Goal: Task Accomplishment & Management: Manage account settings

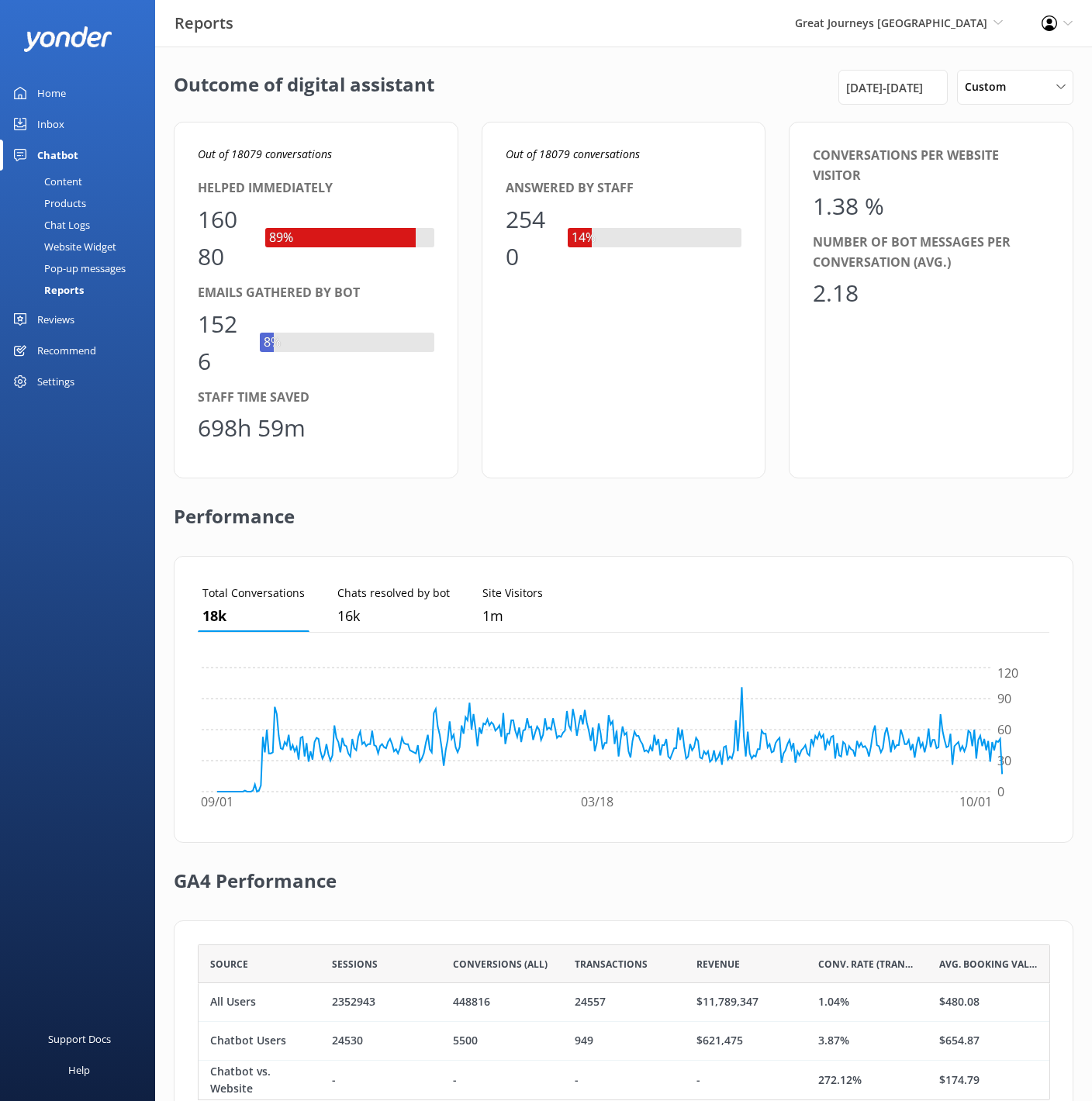
scroll to position [54, 0]
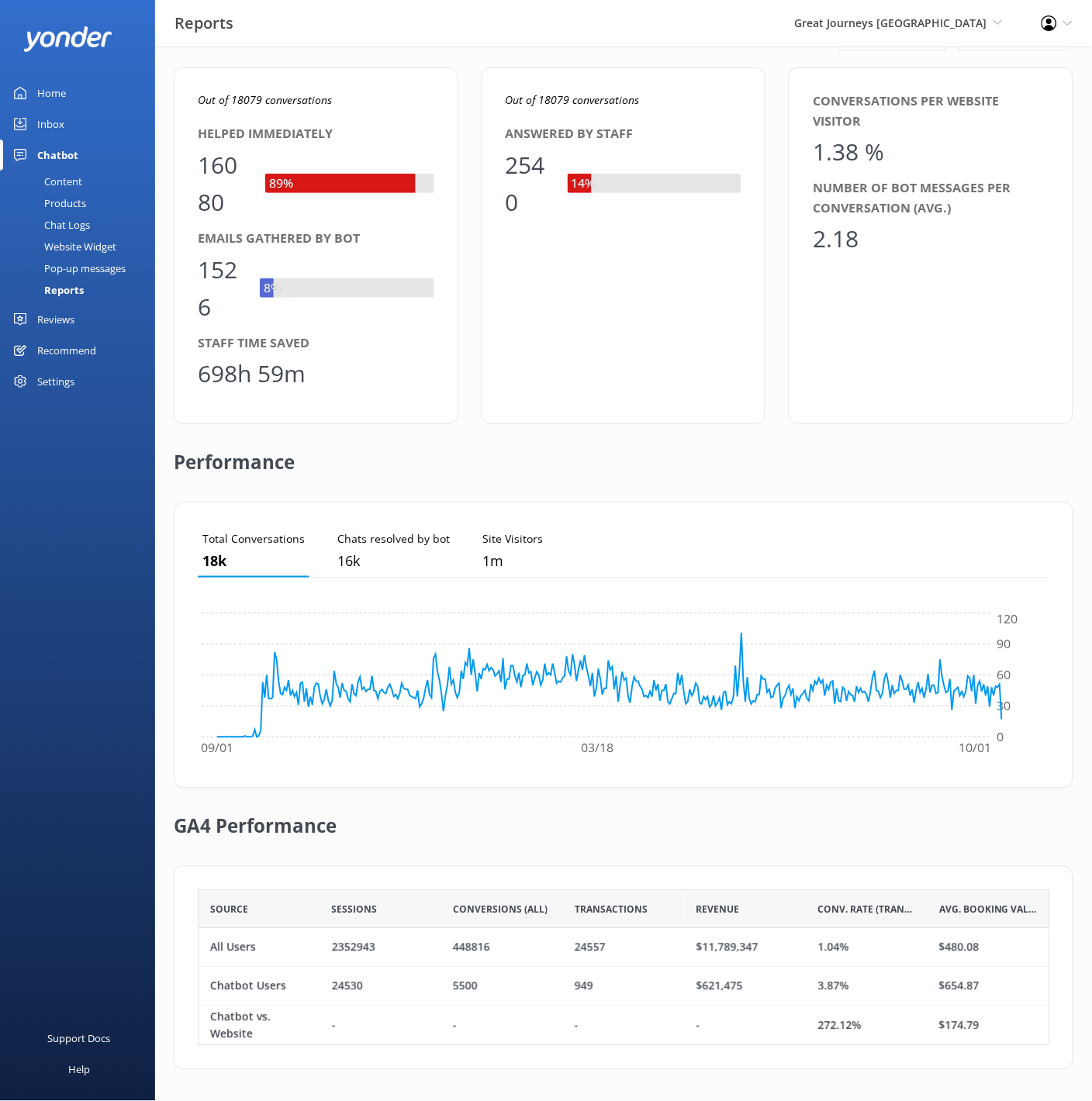
click at [804, 52] on div "Outcome of digital assistant [DATE] - [DATE] Custom Last 7 days Last 30 days La…" at bounding box center [624, 547] width 937 height 1108
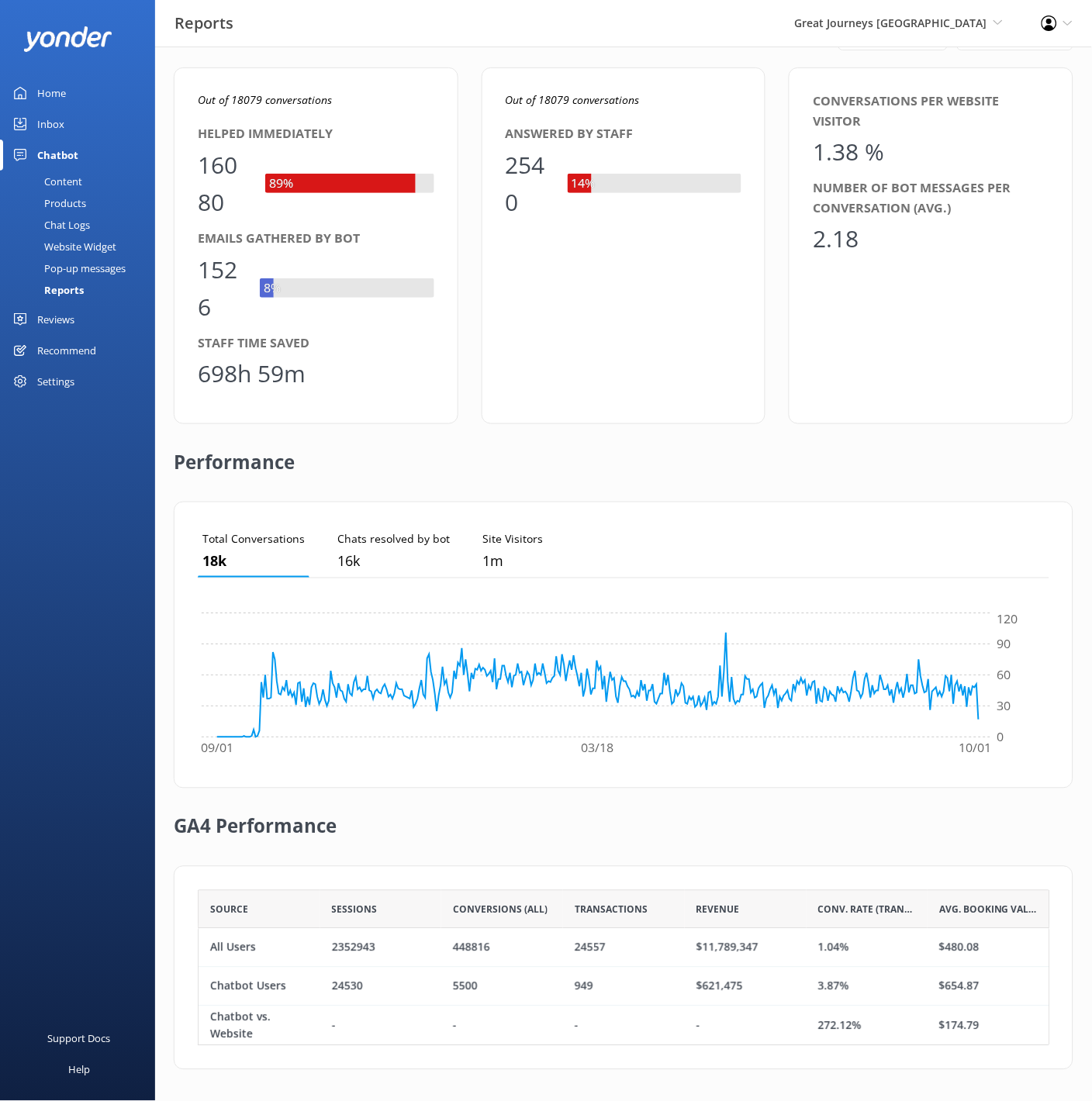
click at [864, 32] on div "Great Journeys [GEOGRAPHIC_DATA] Black Cat Cruises [GEOGRAPHIC_DATA] [GEOGRAPHI…" at bounding box center [898, 23] width 247 height 46
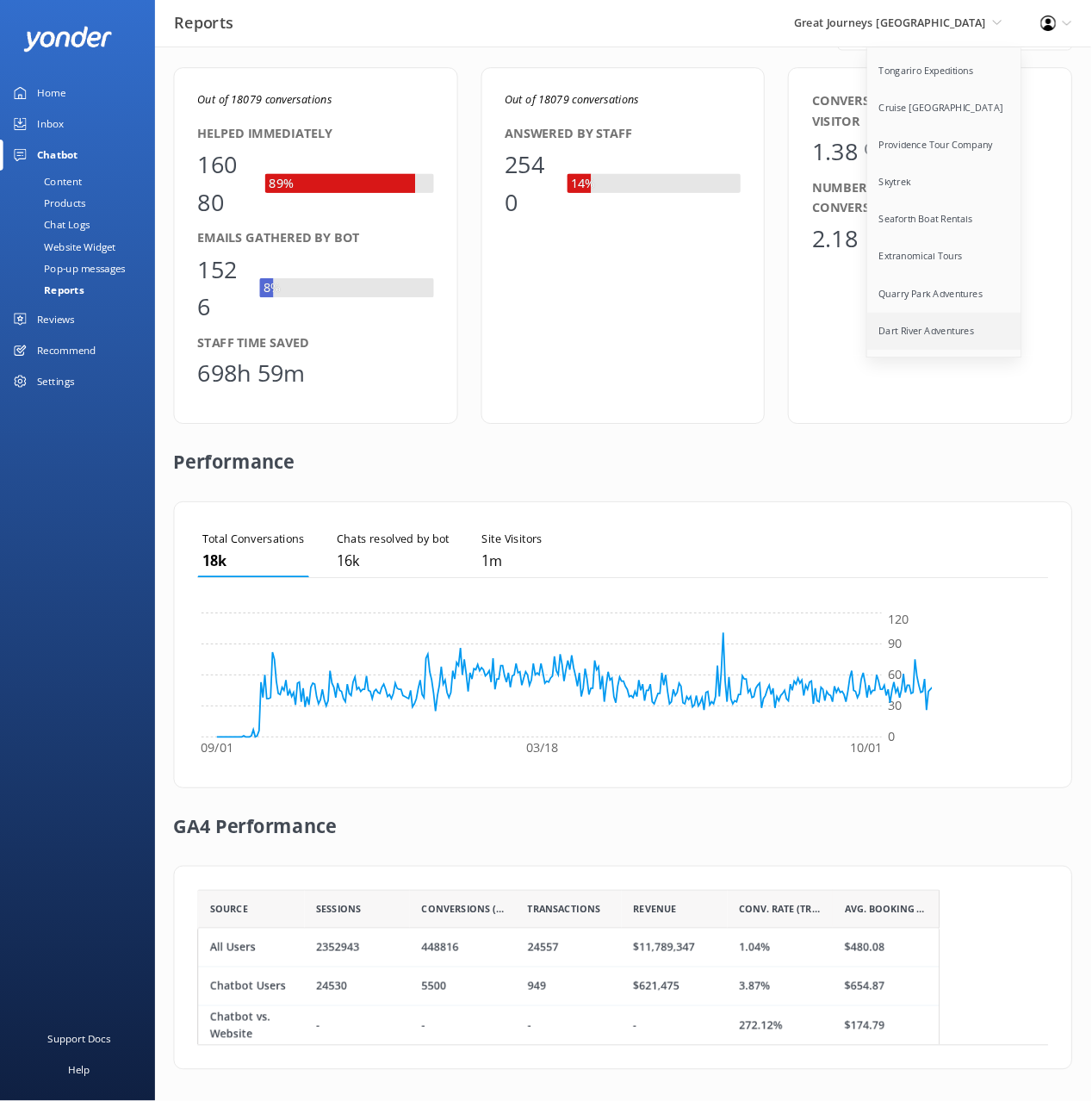
scroll to position [173, 825]
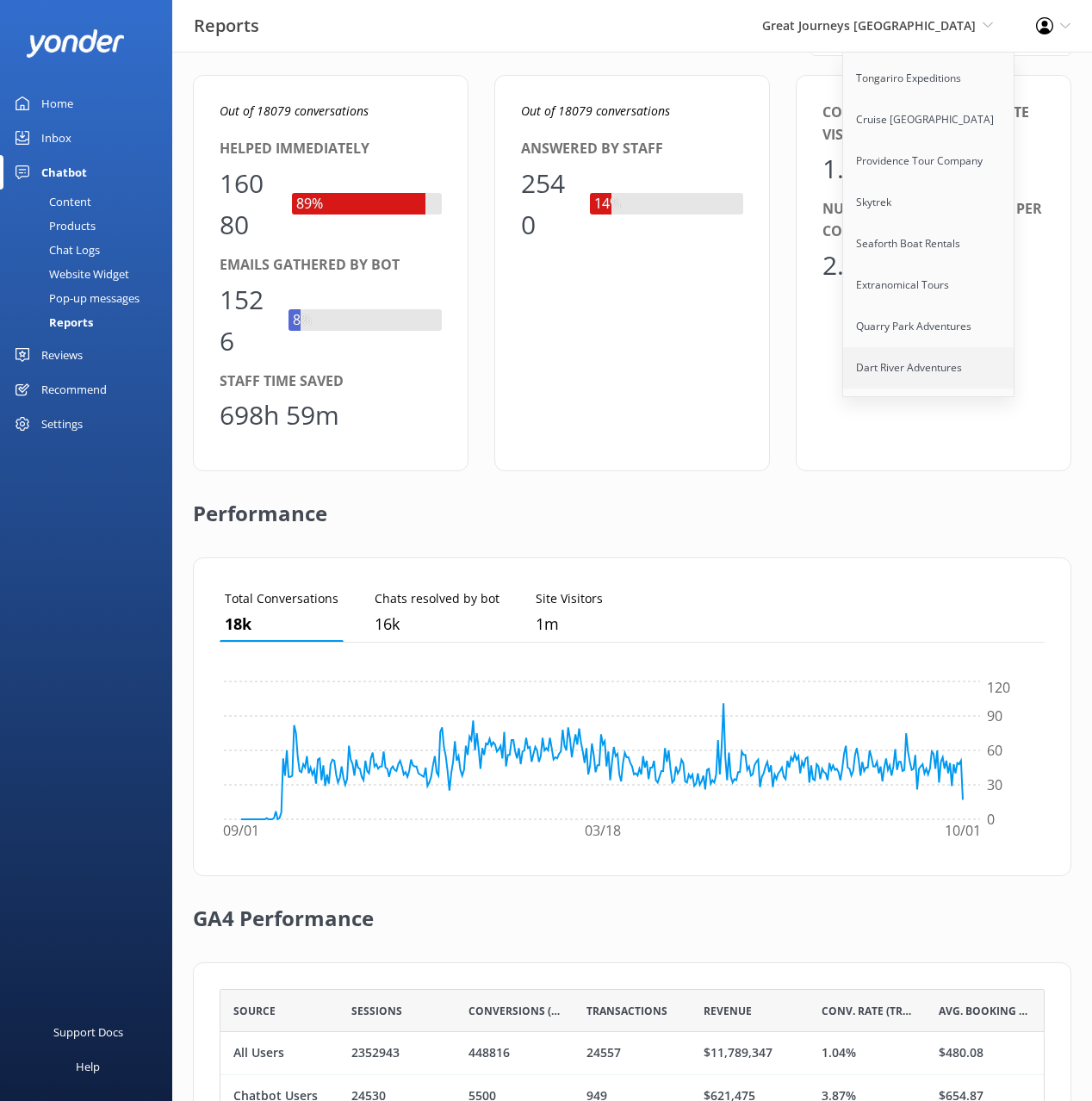
click at [903, 347] on link "Dart River Adventures" at bounding box center [929, 367] width 172 height 41
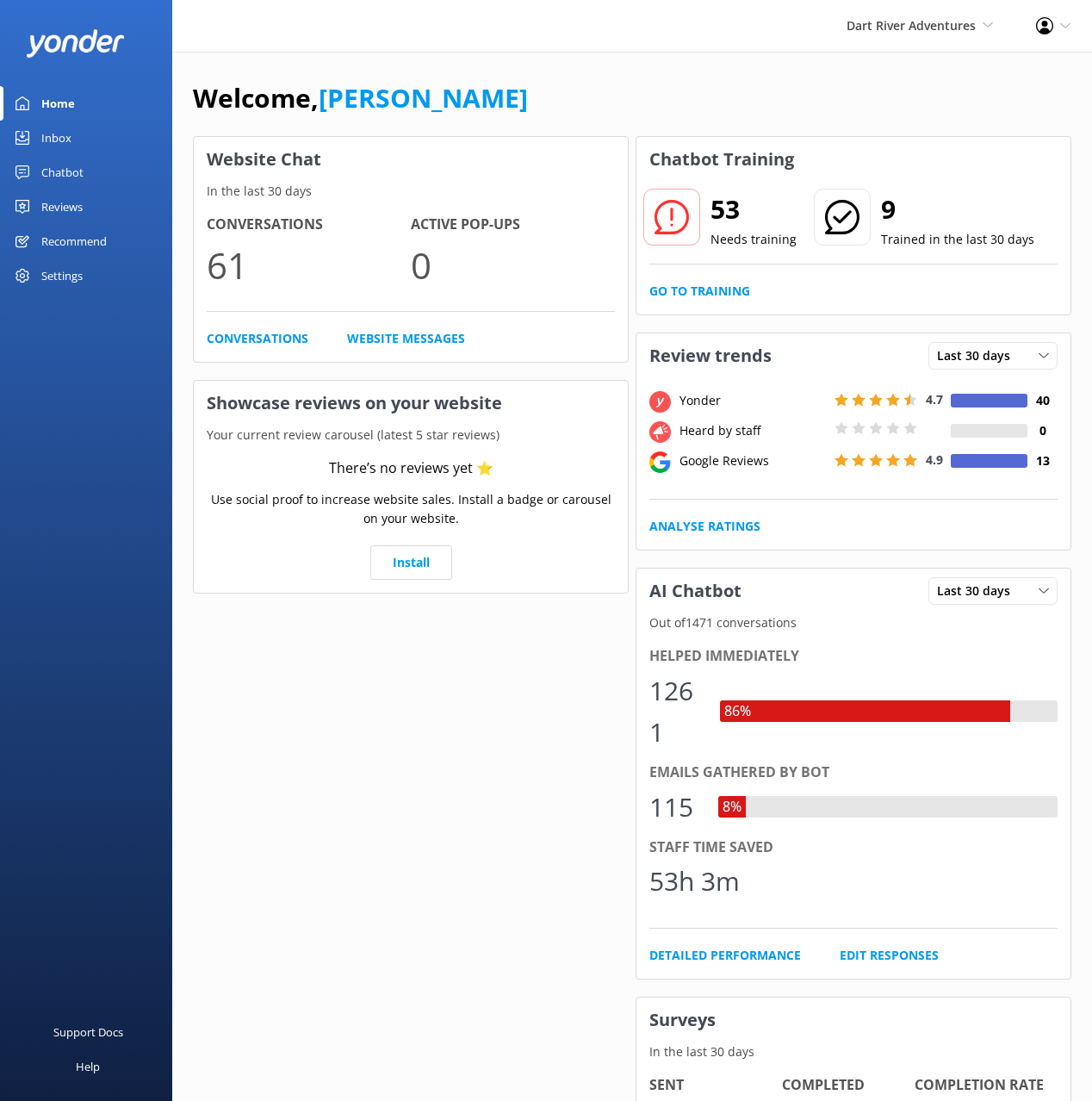
drag, startPoint x: 65, startPoint y: 172, endPoint x: 137, endPoint y: 163, distance: 72.6
click at [65, 171] on div "Chatbot" at bounding box center [62, 172] width 42 height 35
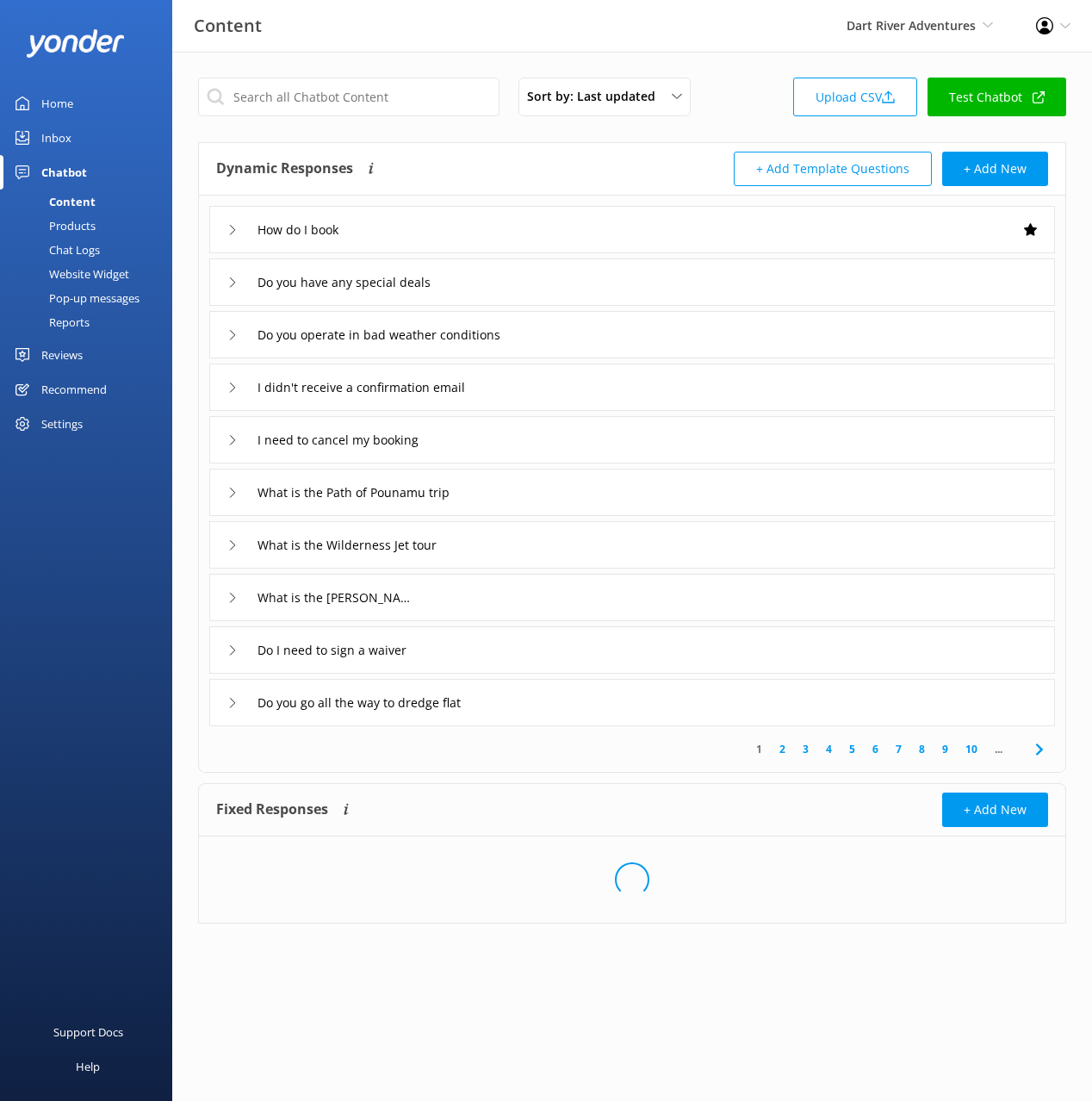
drag, startPoint x: 356, startPoint y: 116, endPoint x: 358, endPoint y: 105, distance: 11.2
click at [356, 115] on div "Sort by: Last updated Title (A-Z) Last updated Upload CSV Test Chatbot" at bounding box center [632, 103] width 868 height 49
click at [357, 104] on input "text" at bounding box center [348, 97] width 301 height 38
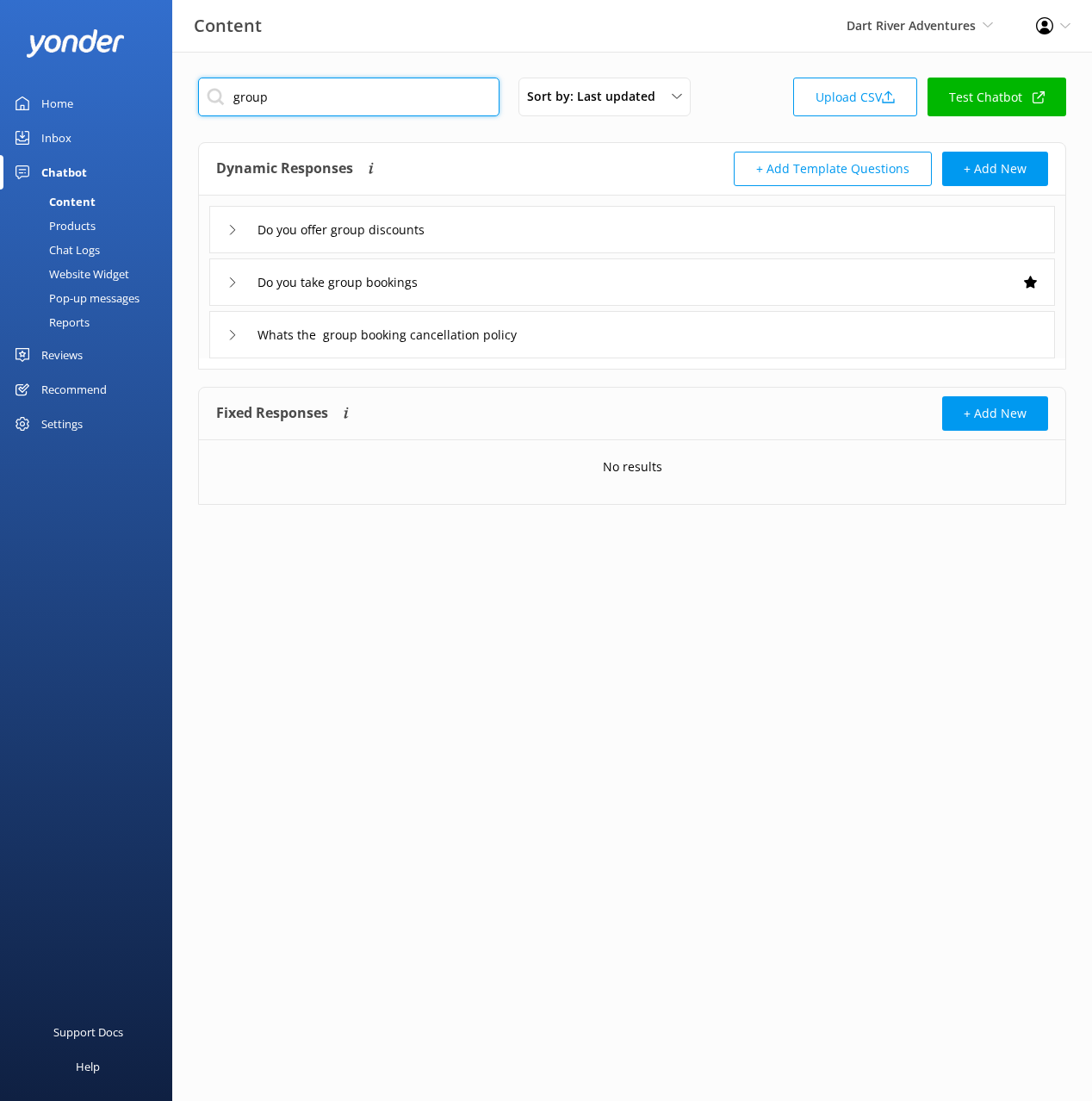
type input "group"
drag, startPoint x: 485, startPoint y: 151, endPoint x: 506, endPoint y: 197, distance: 50.6
click at [485, 151] on div "Dynamic Responses The chatbot will generate a response based on the content inf…" at bounding box center [424, 169] width 416 height 35
click at [539, 233] on div "Do you offer group discounts" at bounding box center [631, 230] width 846 height 48
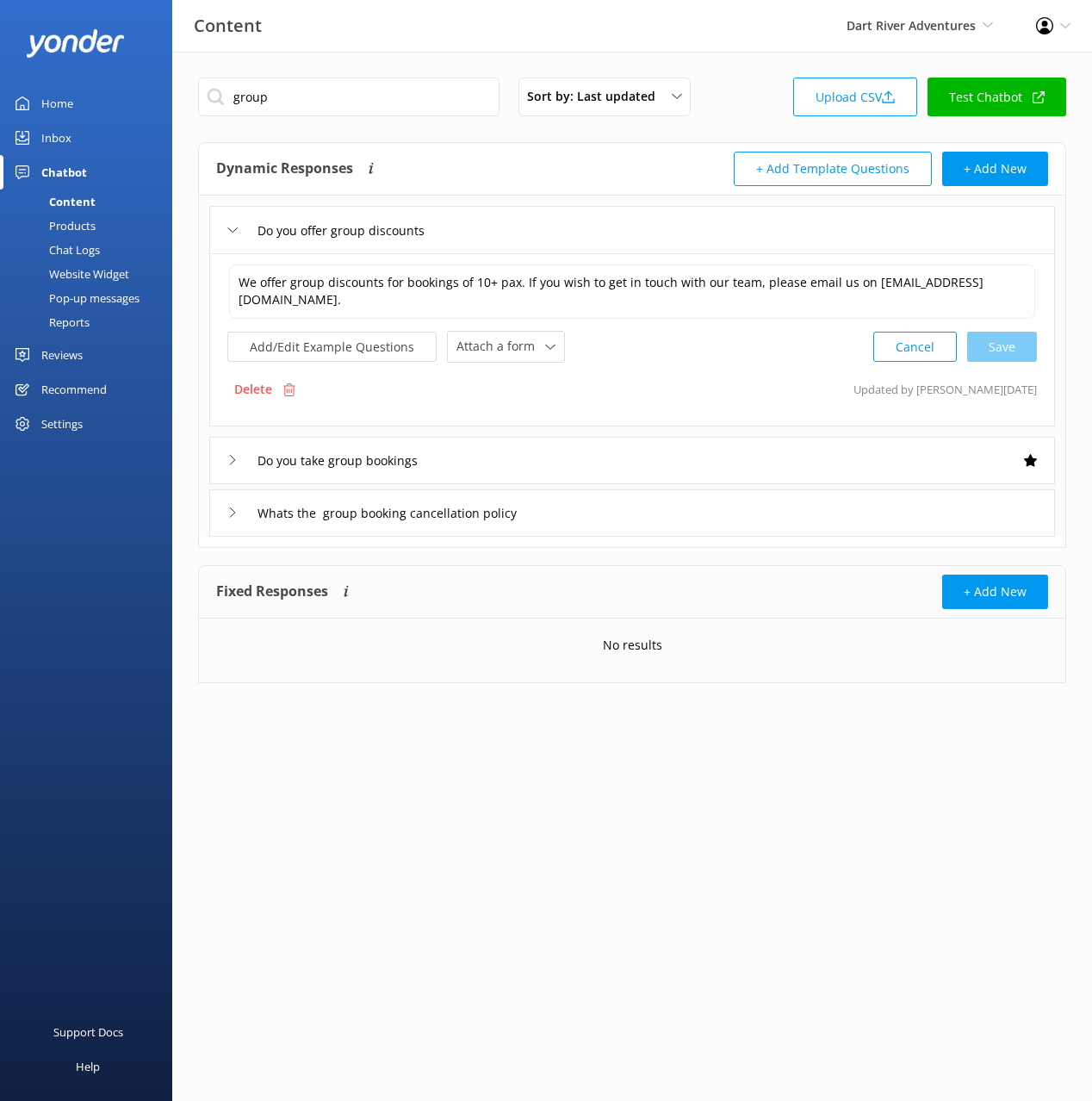
click at [597, 462] on div "Do you take group bookings" at bounding box center [631, 461] width 846 height 48
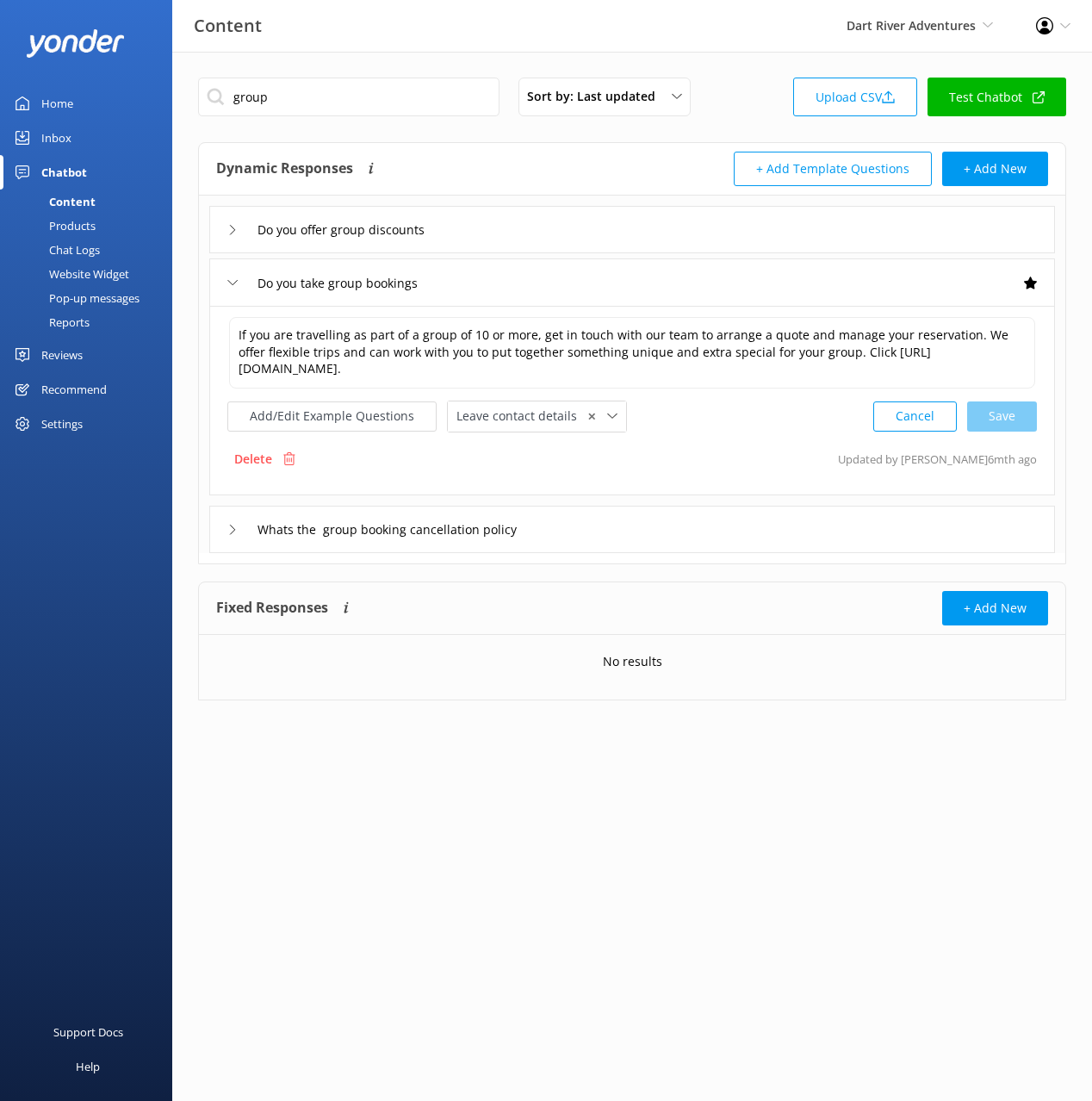
click at [514, 226] on div "Do you offer group discounts" at bounding box center [631, 230] width 846 height 48
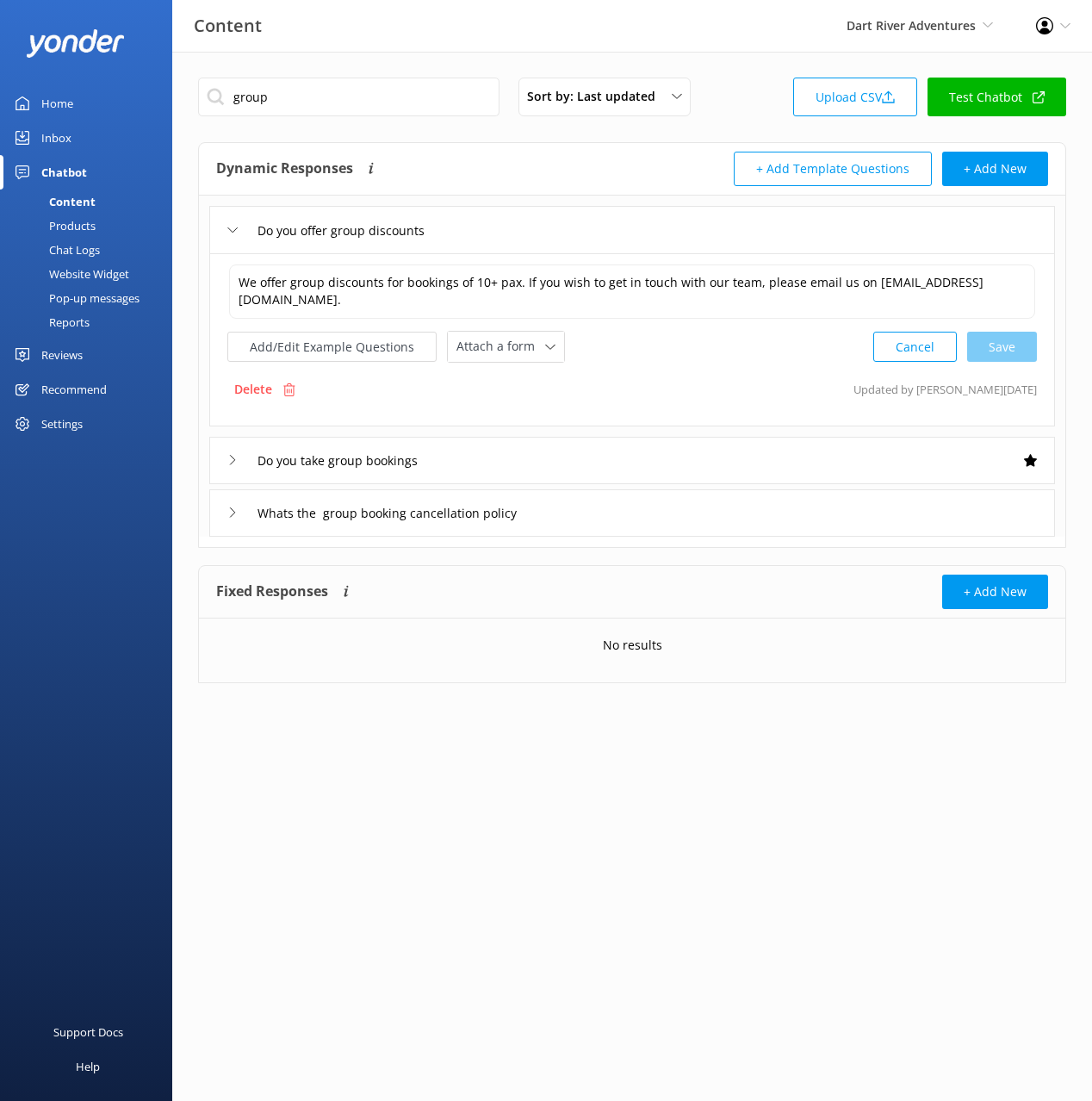
click at [252, 377] on div "Delete" at bounding box center [265, 389] width 75 height 33
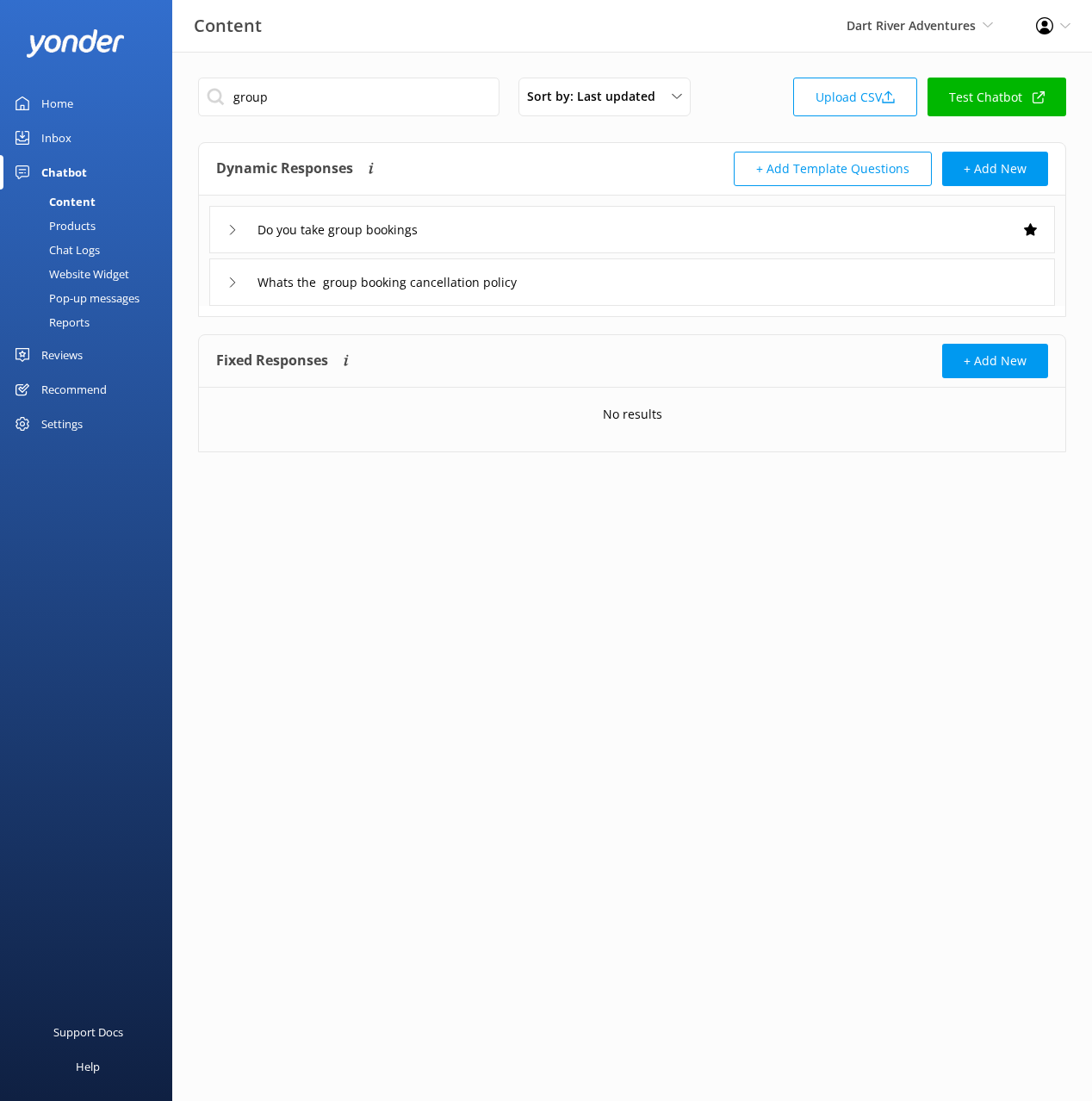
drag, startPoint x: 729, startPoint y: 73, endPoint x: 662, endPoint y: 188, distance: 133.1
click at [729, 73] on div "group Sort by: Last updated Title (A-Z) Last updated Upload CSV Test Chatbot Dy…" at bounding box center [632, 278] width 920 height 452
drag, startPoint x: 648, startPoint y: 210, endPoint x: 679, endPoint y: 249, distance: 49.8
click at [648, 210] on div "Do you take group bookings" at bounding box center [631, 230] width 846 height 48
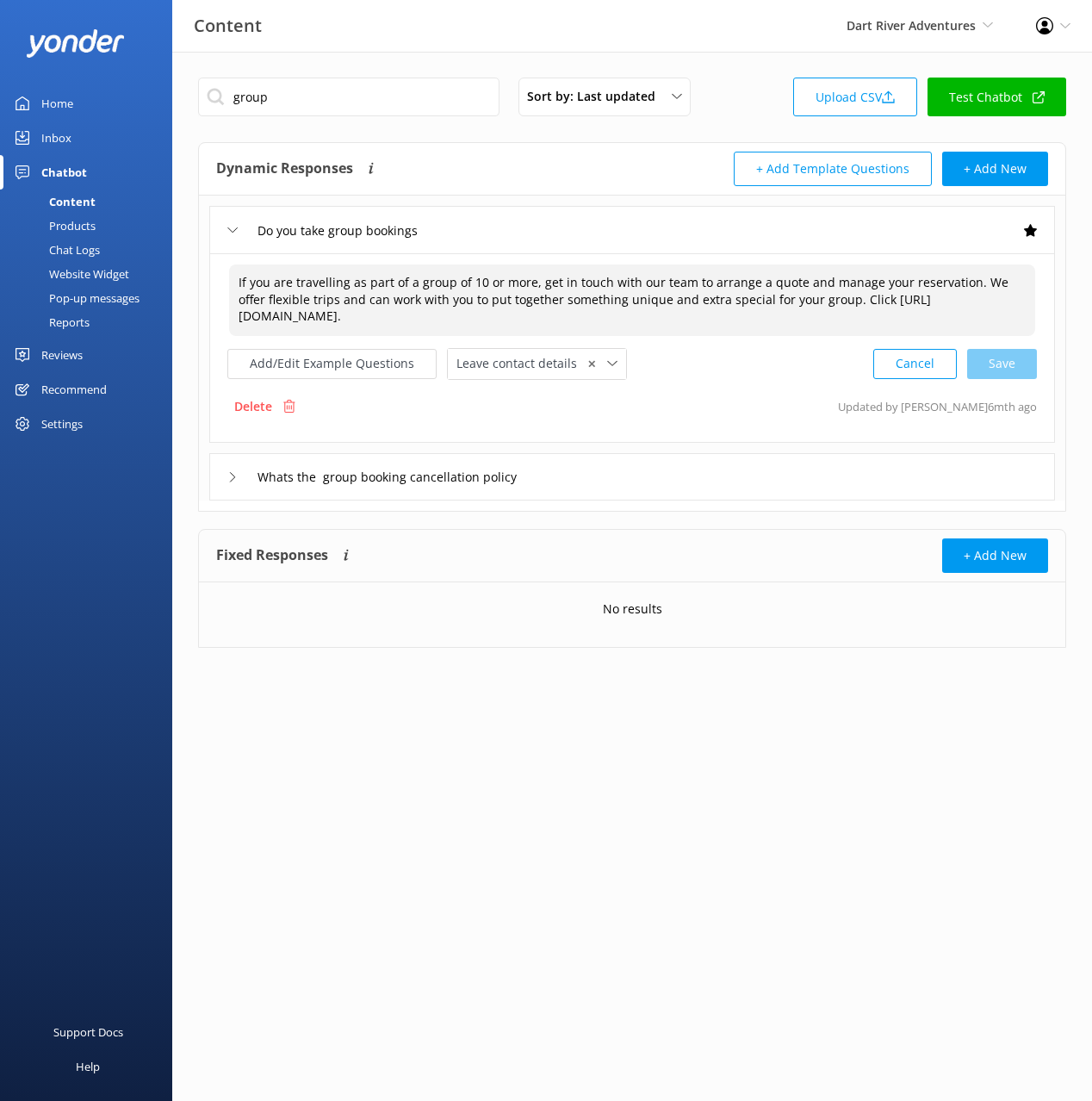
click at [770, 289] on textarea "If you are travelling as part of a group of 10 or more, get in touch with our t…" at bounding box center [632, 300] width 806 height 71
click at [615, 176] on div "Dynamic Responses The chatbot will generate a response based on the content inf…" at bounding box center [424, 169] width 416 height 35
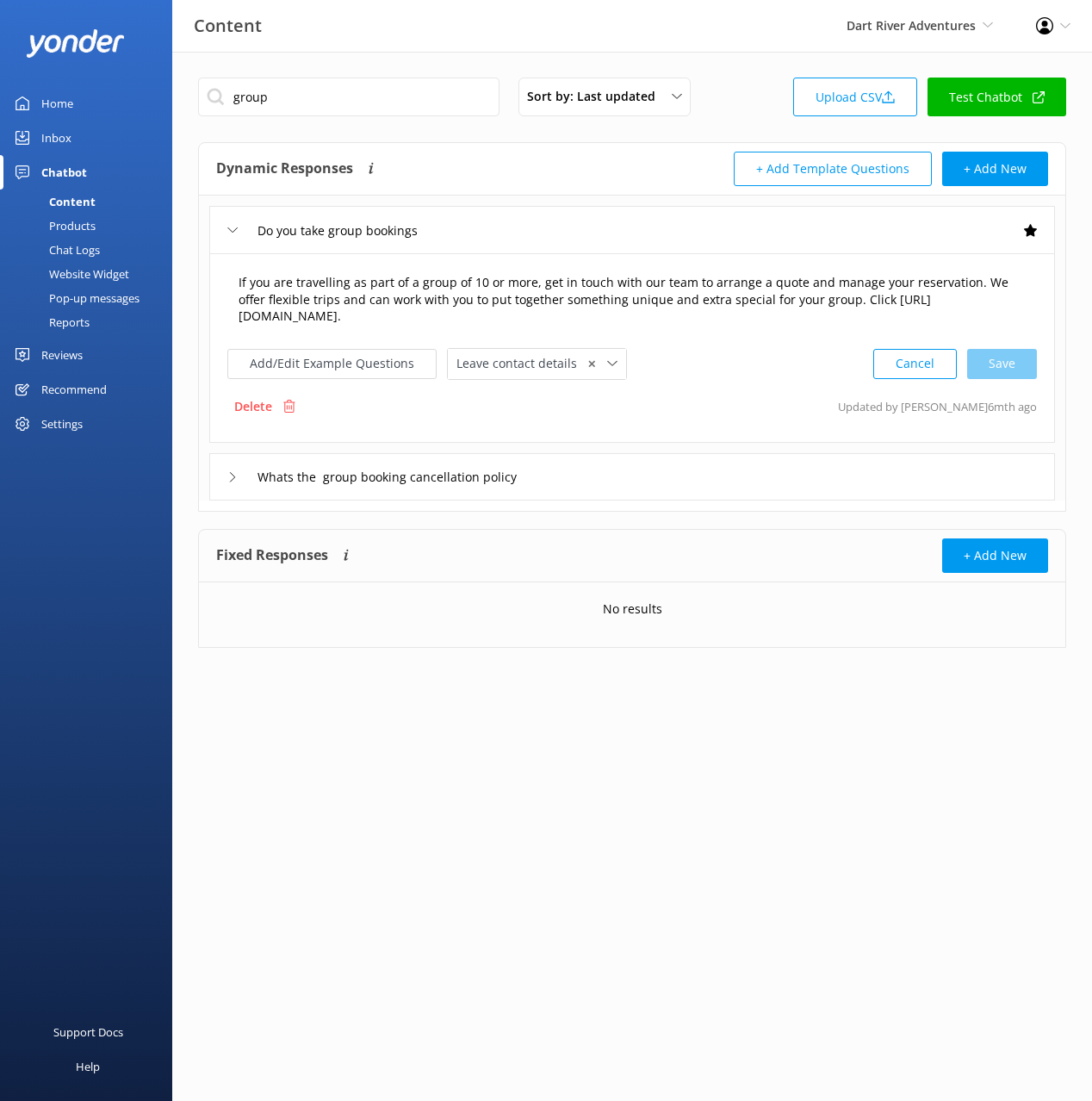
click at [638, 309] on textarea "If you are travelling as part of a group of 10 or more, get in touch with our t…" at bounding box center [632, 300] width 806 height 71
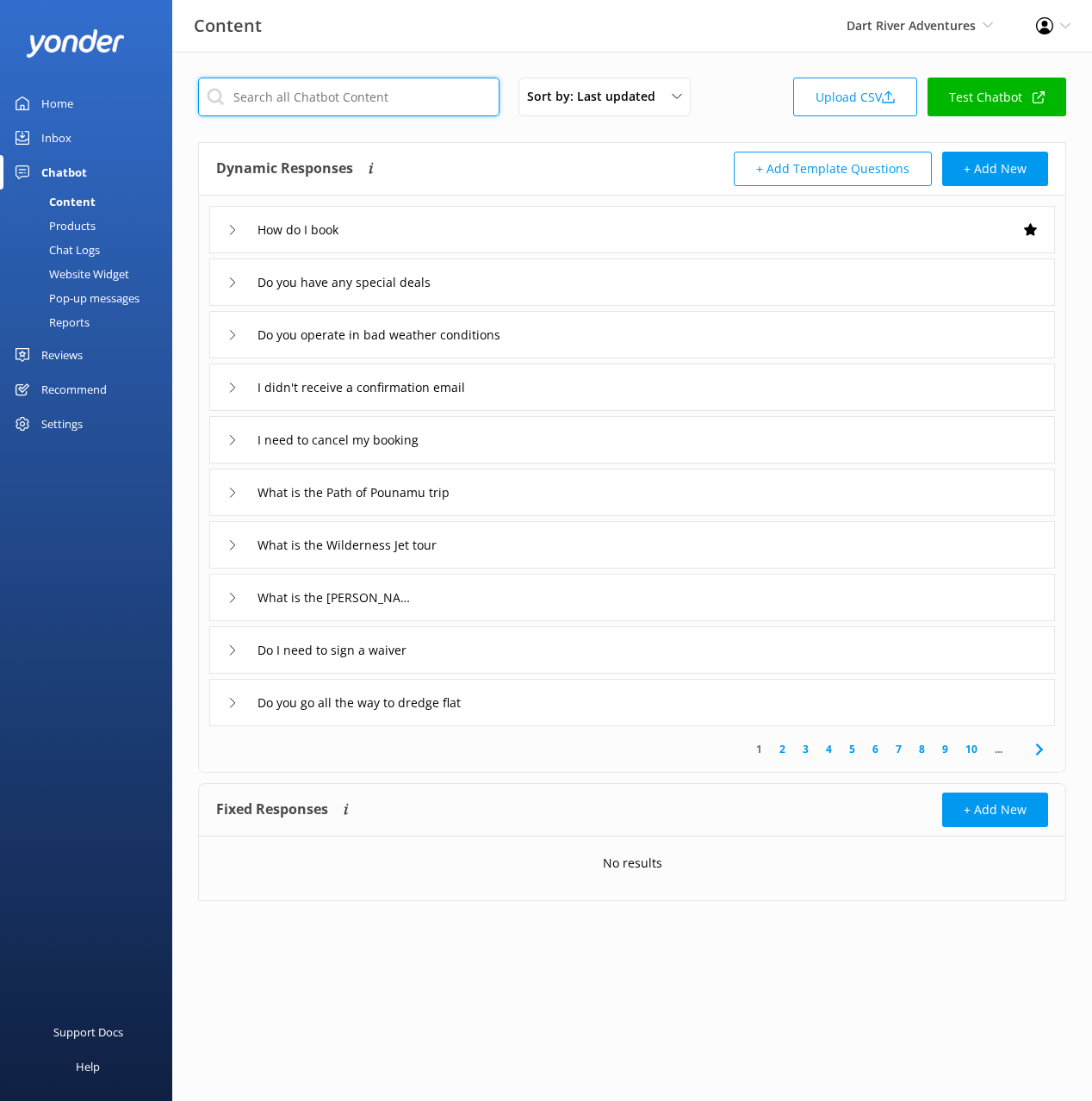
click at [383, 91] on input "text" at bounding box center [348, 97] width 301 height 38
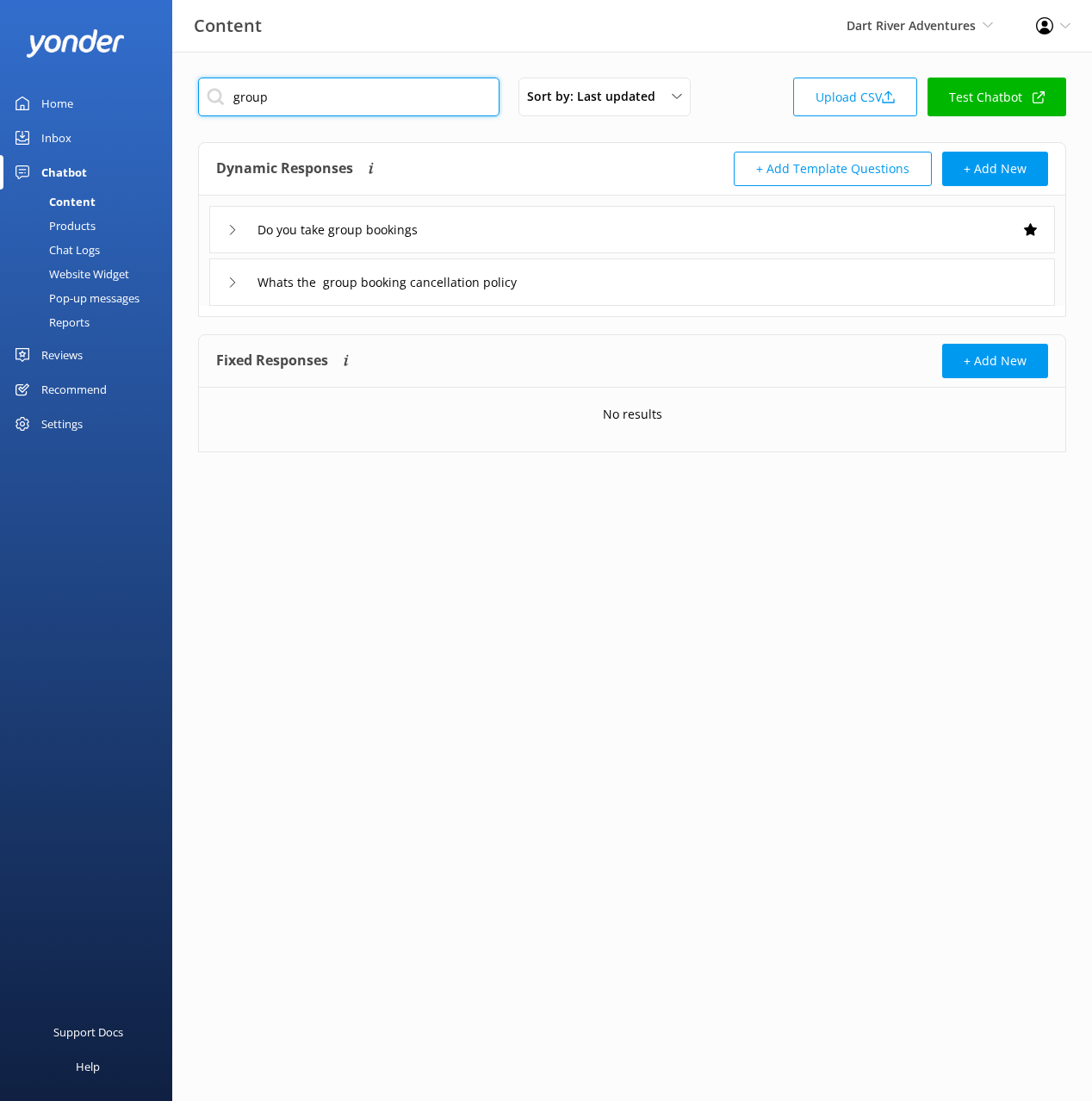
type input "group"
click at [562, 231] on div "Do you take group bookings" at bounding box center [631, 230] width 846 height 48
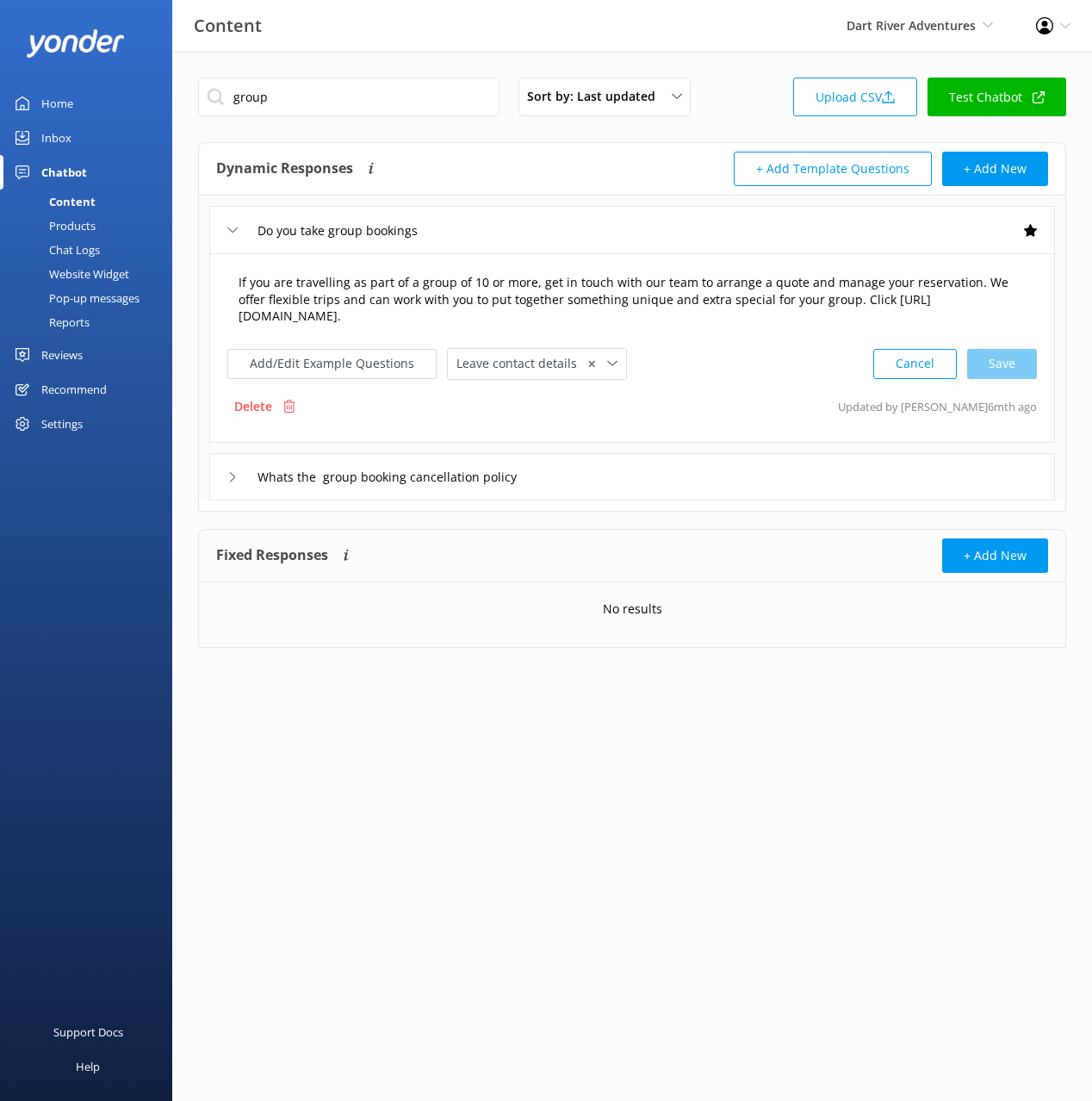
click at [611, 299] on textarea "If you are travelling as part of a group of 10 or more, get in touch with our t…" at bounding box center [632, 300] width 806 height 71
